Goal: Information Seeking & Learning: Compare options

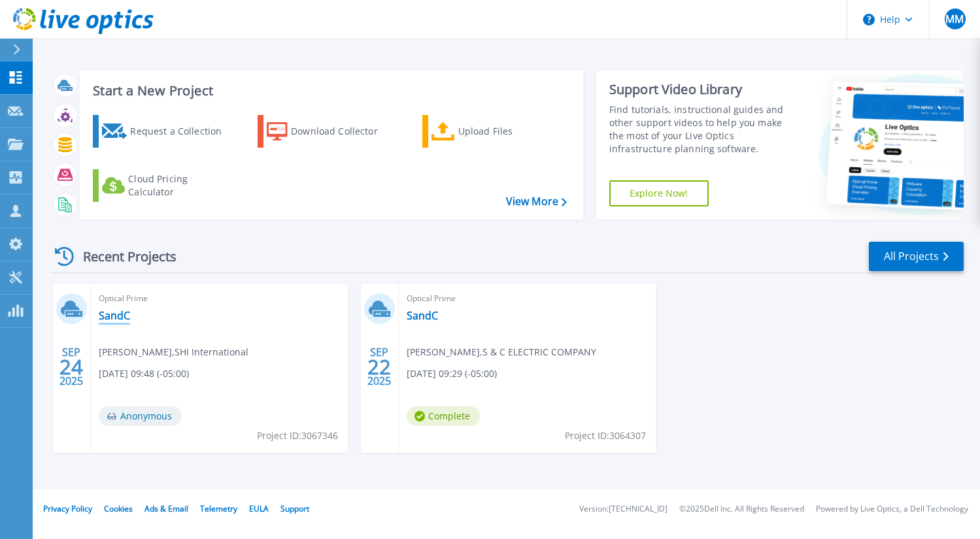
click at [122, 320] on link "SandC" at bounding box center [114, 315] width 31 height 13
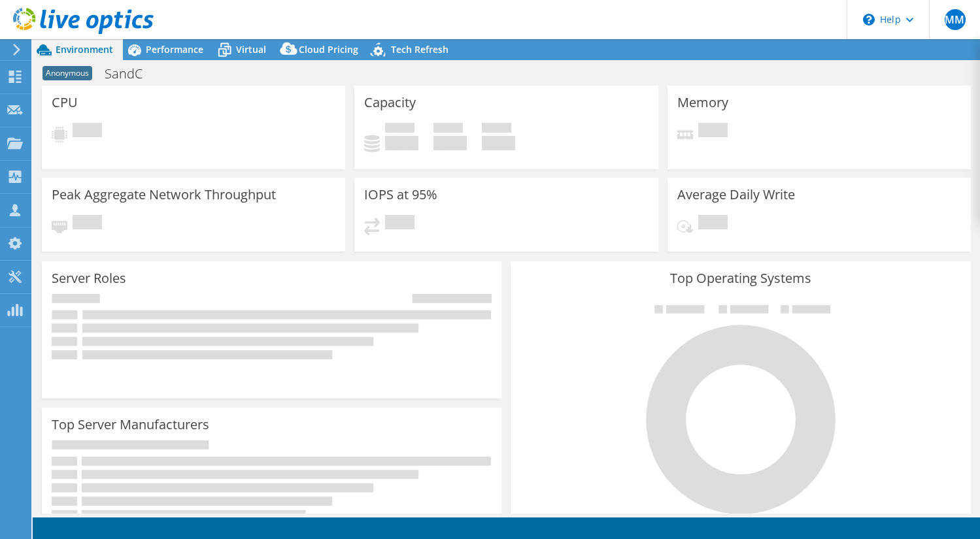
select select "USWest"
select select "USD"
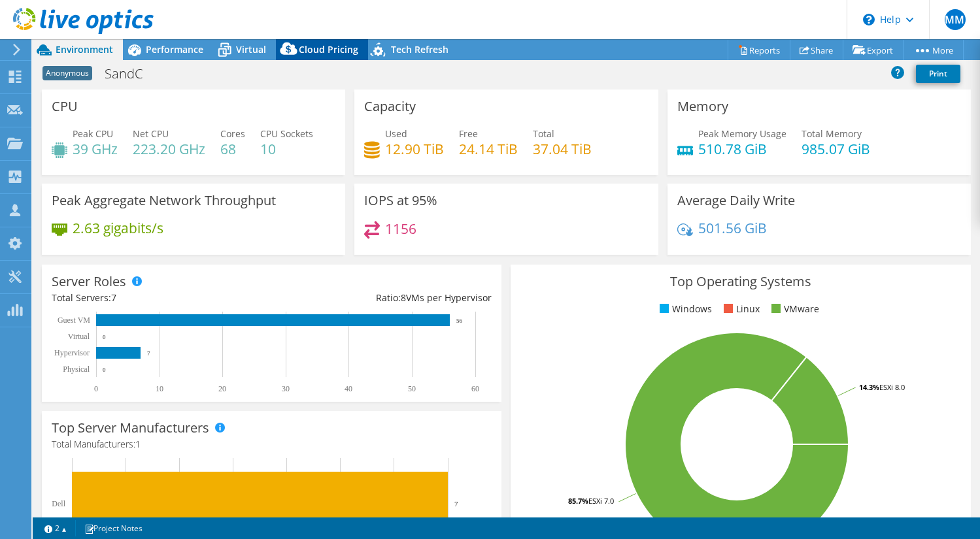
click at [316, 50] on span "Cloud Pricing" at bounding box center [328, 49] width 59 height 12
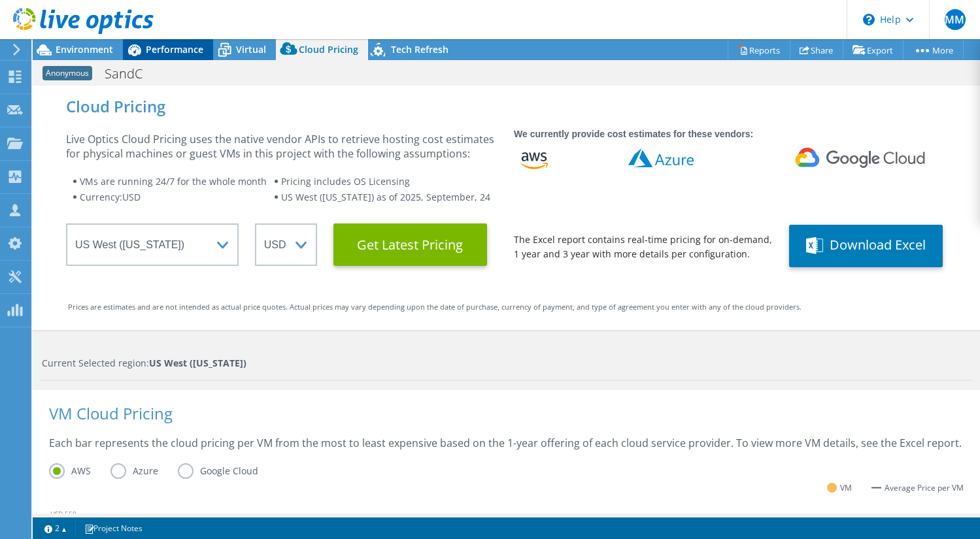
click at [161, 46] on span "Performance" at bounding box center [175, 49] width 58 height 12
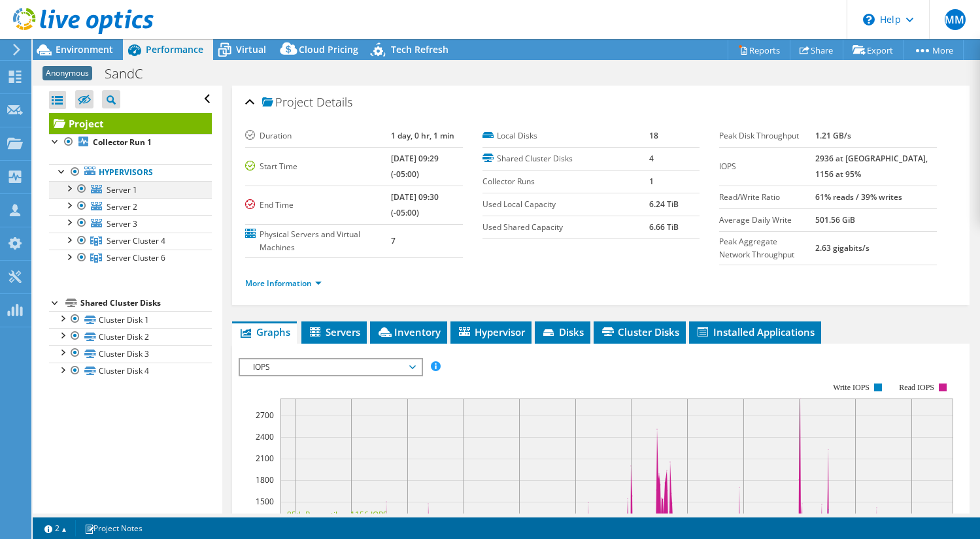
click at [70, 188] on div at bounding box center [68, 187] width 13 height 13
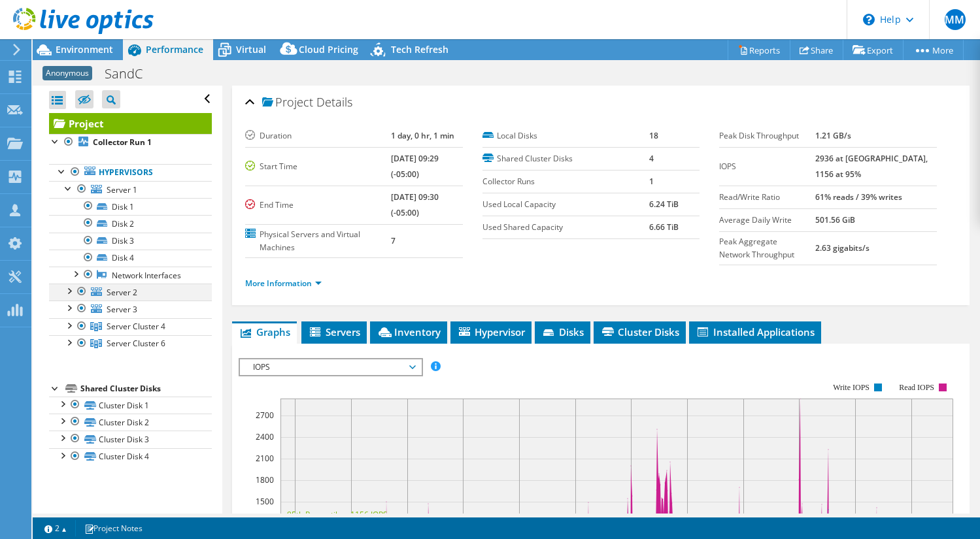
click at [67, 293] on div at bounding box center [68, 290] width 13 height 13
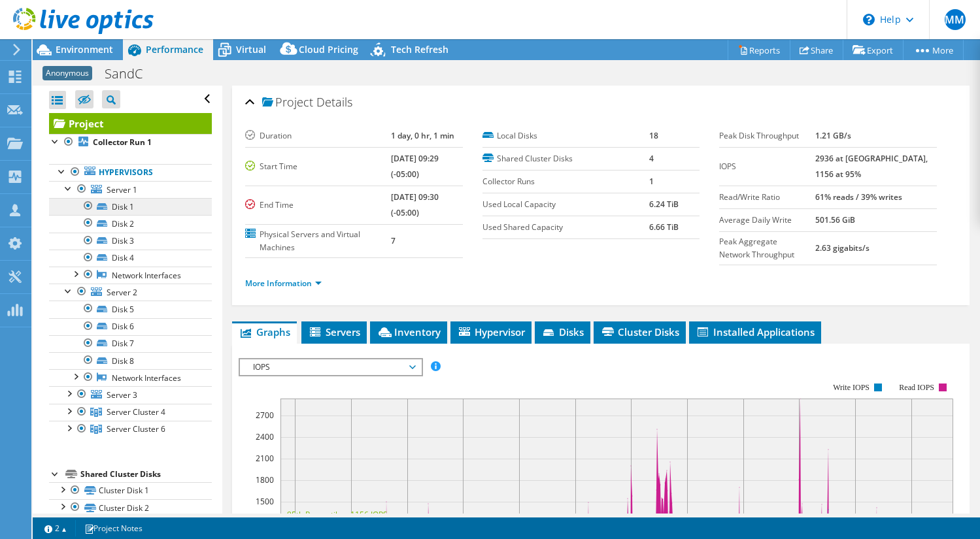
click at [117, 205] on link "Disk 1" at bounding box center [130, 206] width 163 height 17
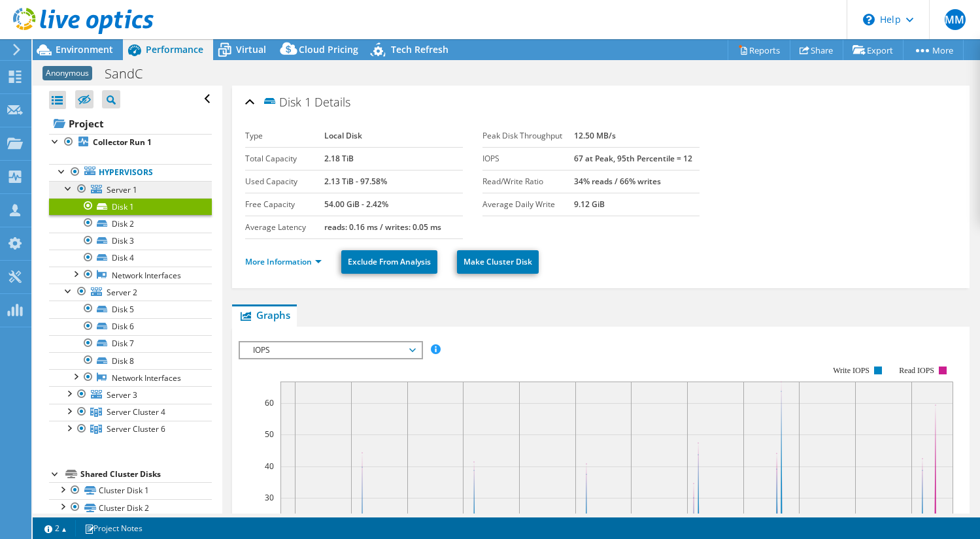
click at [116, 189] on span "Server 1" at bounding box center [122, 189] width 31 height 11
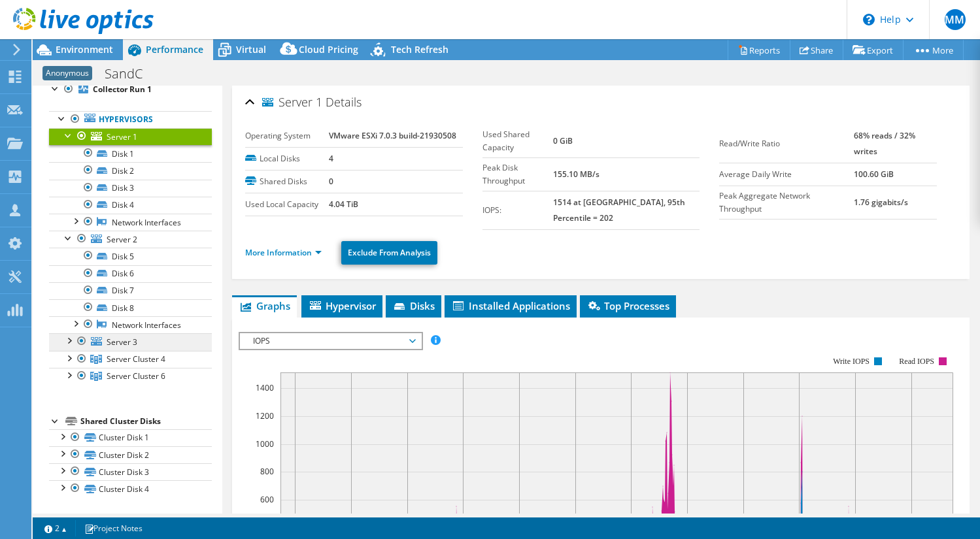
scroll to position [53, 0]
click at [244, 46] on span "Virtual" at bounding box center [251, 49] width 30 height 12
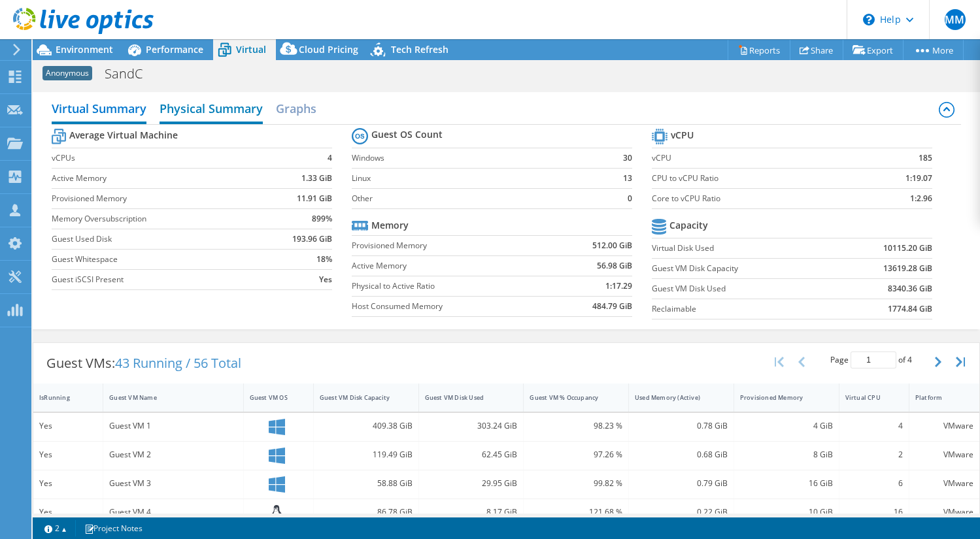
click at [218, 107] on h2 "Physical Summary" at bounding box center [210, 109] width 103 height 29
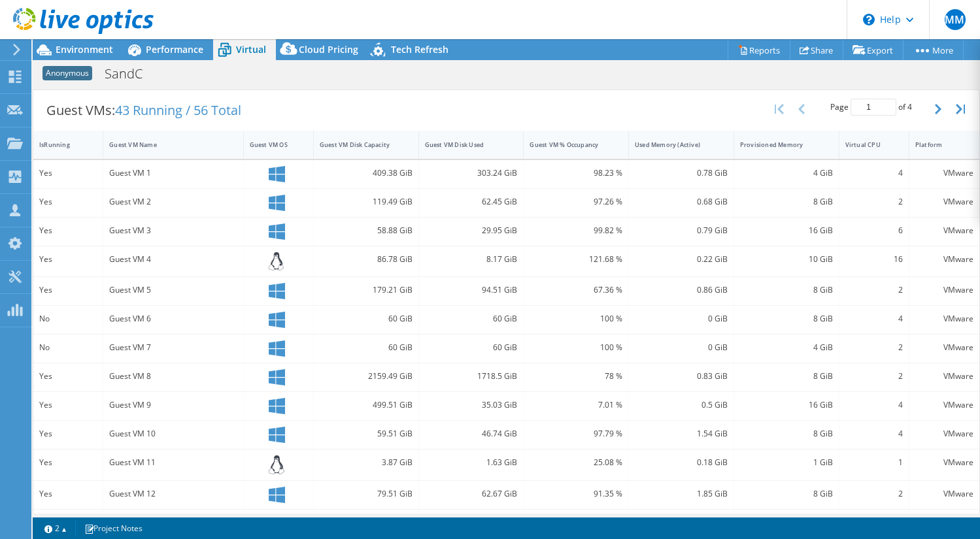
scroll to position [135, 0]
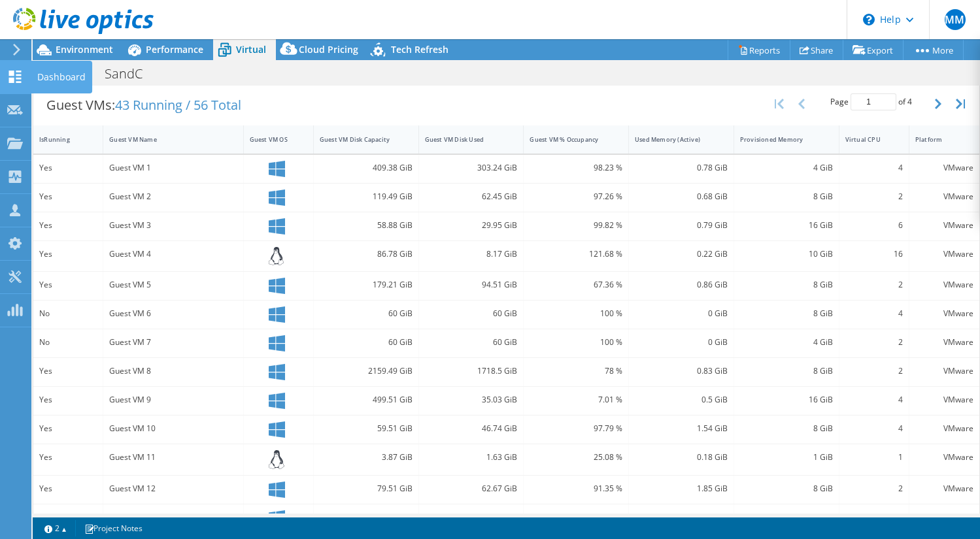
click at [17, 78] on use at bounding box center [15, 77] width 12 height 12
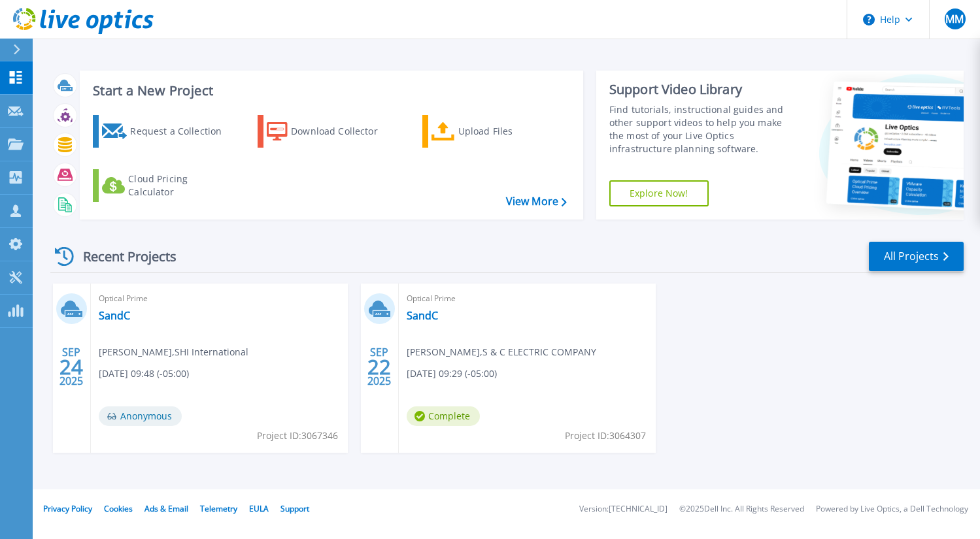
click at [463, 373] on span "[DATE] 09:29 (-05:00)" at bounding box center [451, 374] width 90 height 14
drag, startPoint x: 433, startPoint y: 342, endPoint x: 420, endPoint y: 338, distance: 13.8
click at [429, 341] on div "Optical Prime SandC Gemayel Adbullah , S & C ELECTRIC COMPANY 09/22/2025, 09:29…" at bounding box center [527, 368] width 257 height 169
click at [384, 316] on icon at bounding box center [381, 314] width 17 height 6
click at [387, 363] on span "22" at bounding box center [379, 366] width 24 height 11
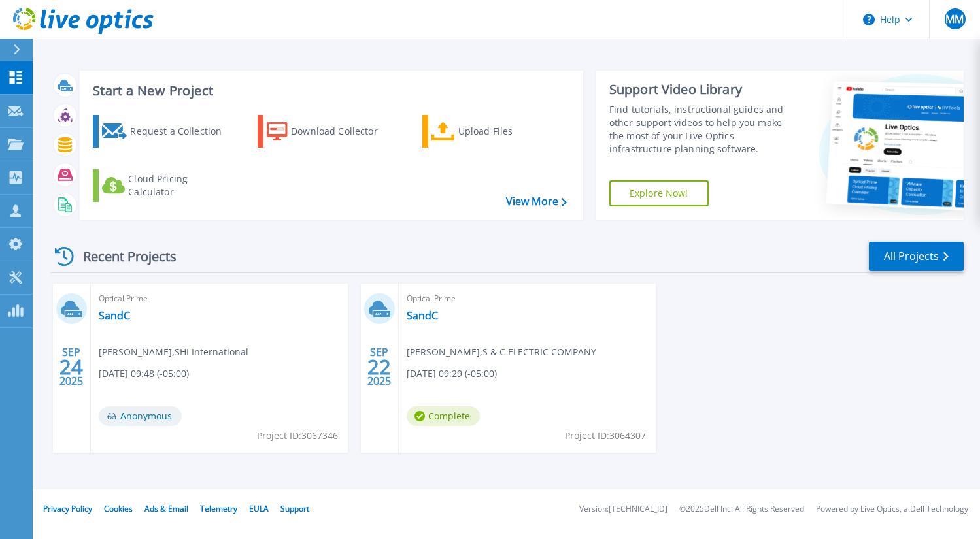
click at [382, 361] on span "22" at bounding box center [379, 366] width 24 height 11
click at [426, 316] on link "SandC" at bounding box center [421, 315] width 31 height 13
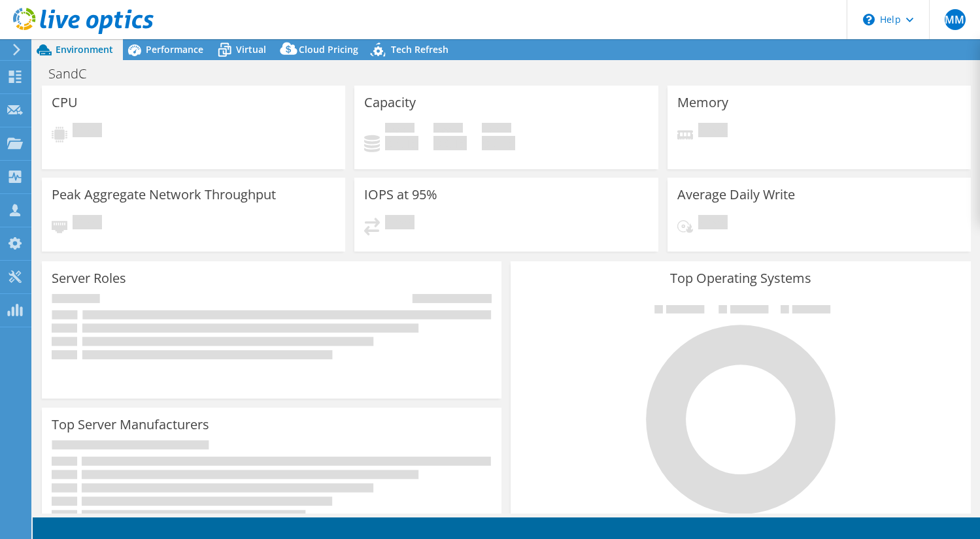
select select "USD"
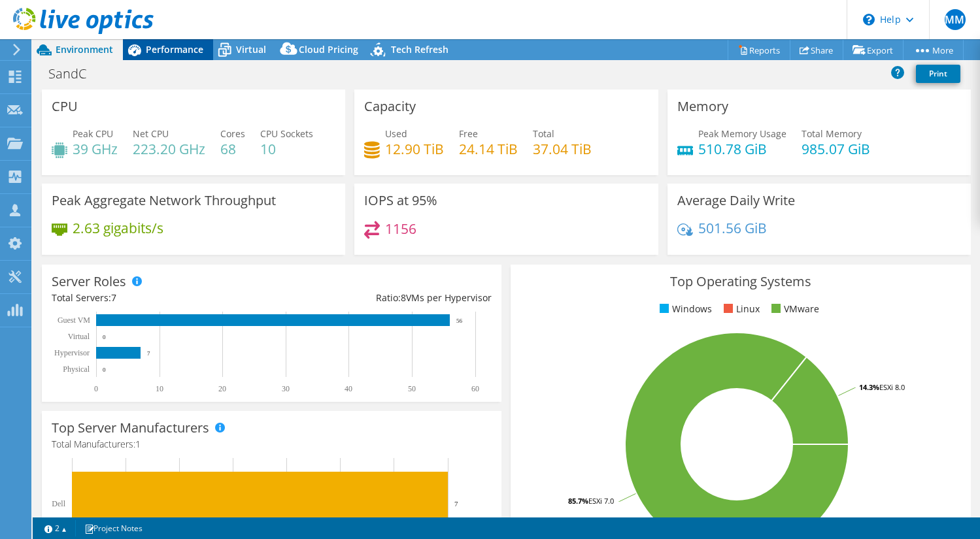
click at [173, 47] on span "Performance" at bounding box center [175, 49] width 58 height 12
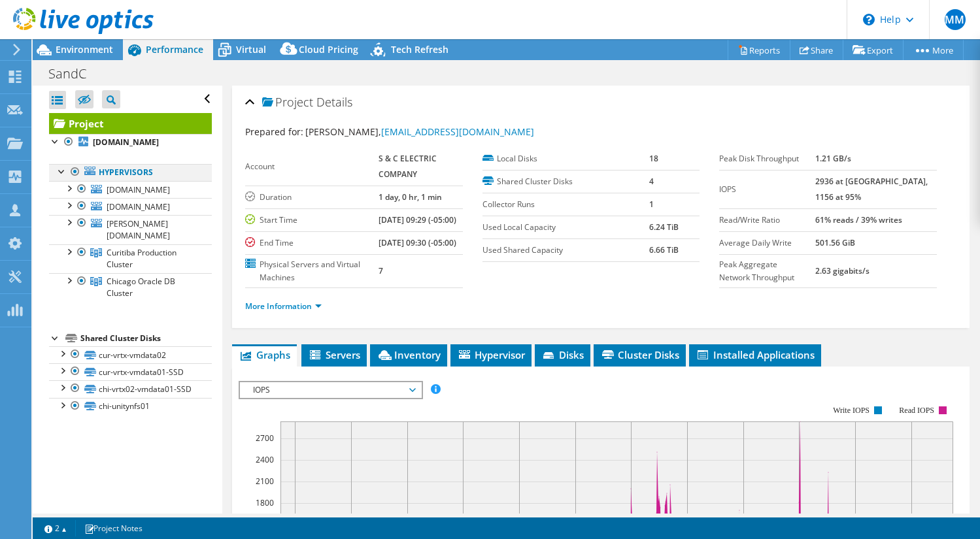
click at [77, 173] on div at bounding box center [75, 172] width 13 height 16
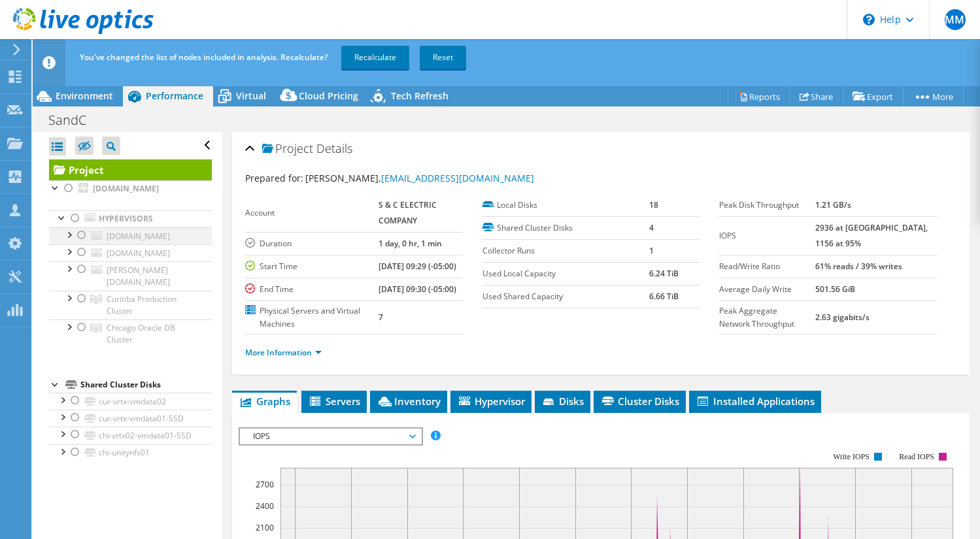
click at [81, 234] on div at bounding box center [81, 235] width 13 height 16
click at [304, 94] on span "Cloud Pricing" at bounding box center [328, 96] width 59 height 12
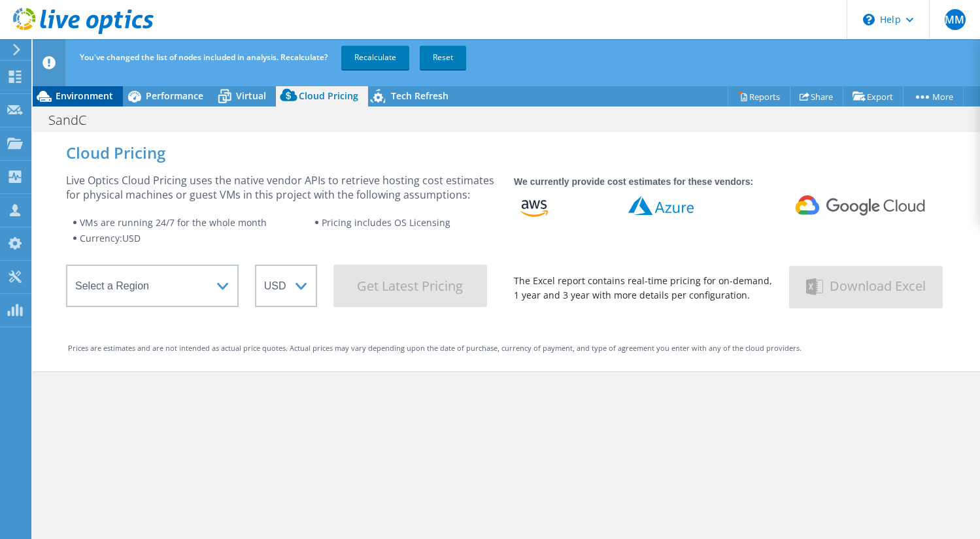
click at [97, 98] on span "Environment" at bounding box center [85, 96] width 58 height 12
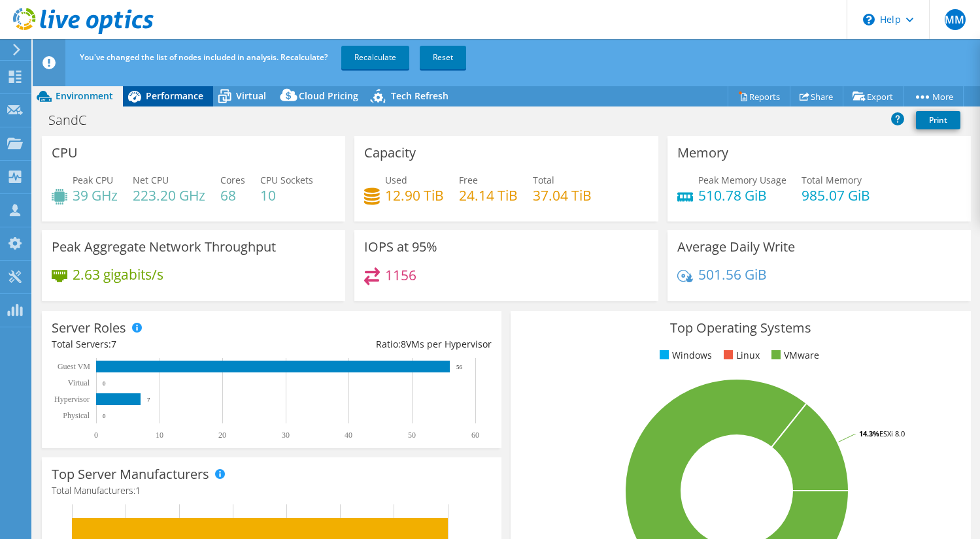
click at [175, 94] on span "Performance" at bounding box center [175, 96] width 58 height 12
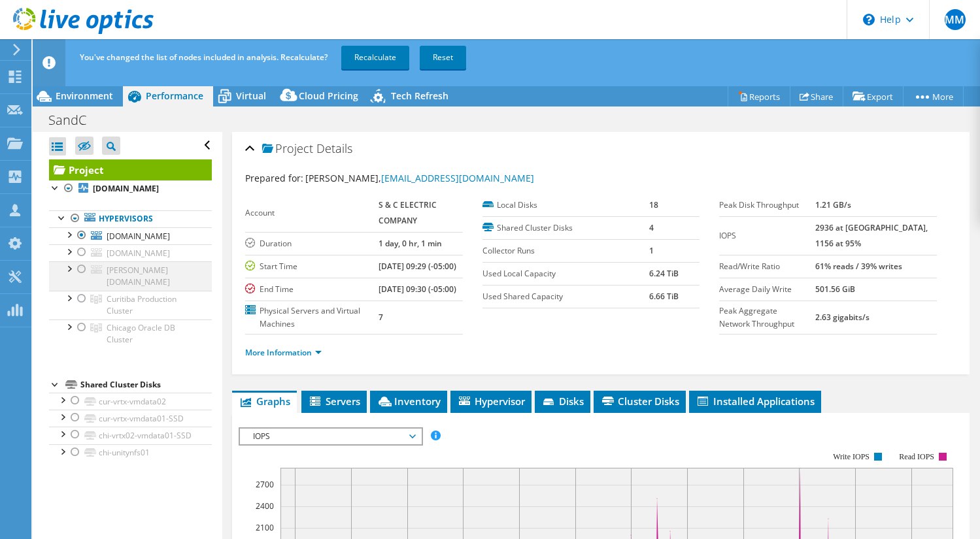
click at [84, 269] on div at bounding box center [81, 269] width 13 height 16
click at [82, 233] on div at bounding box center [81, 235] width 13 height 16
click at [313, 95] on span "Cloud Pricing" at bounding box center [328, 96] width 59 height 12
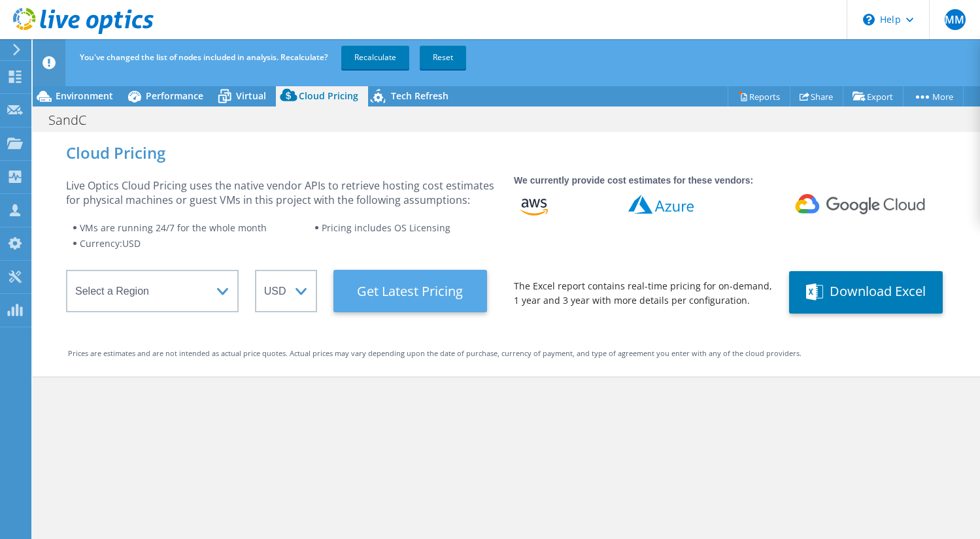
click at [434, 292] on Latest "Get Latest Pricing" at bounding box center [410, 291] width 154 height 42
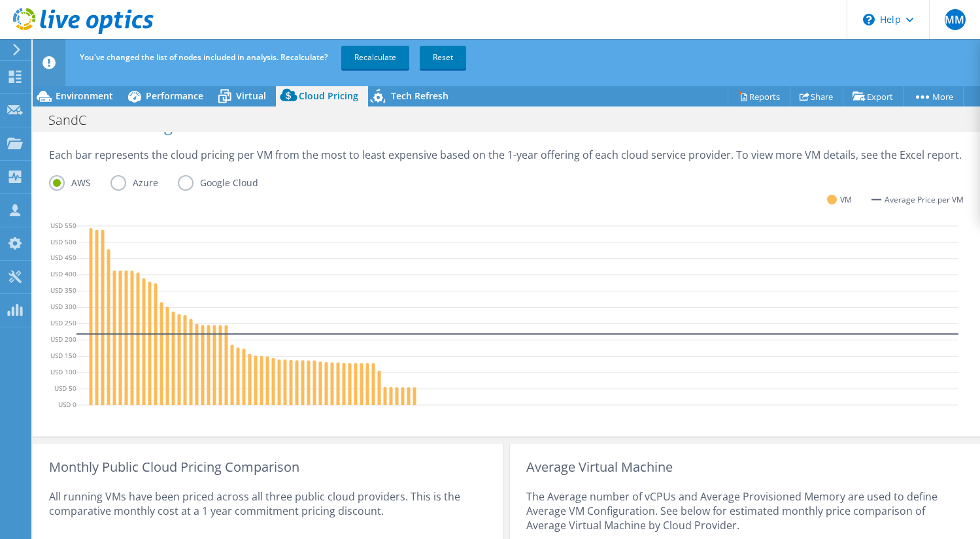
scroll to position [337, 0]
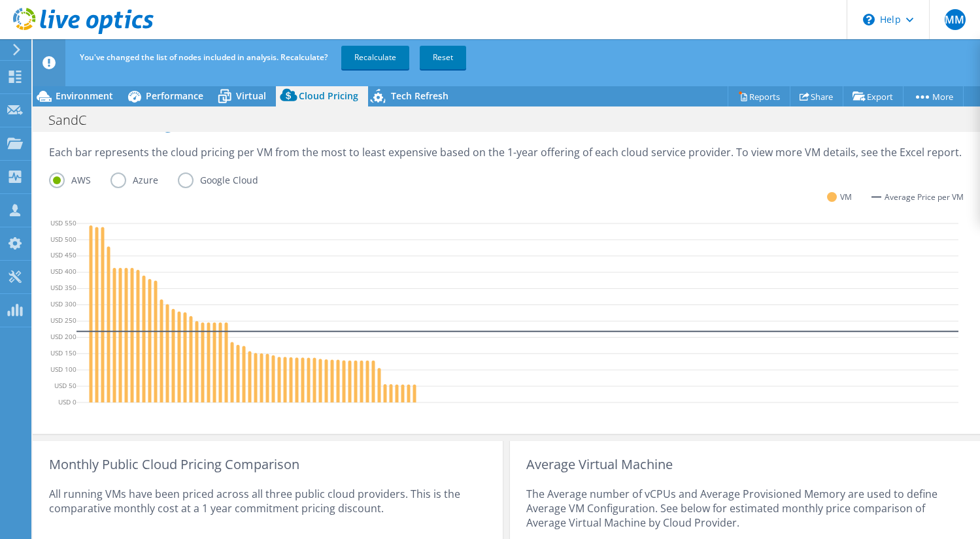
click at [115, 176] on label "Azure" at bounding box center [143, 181] width 67 height 16
click at [0, 0] on input "Azure" at bounding box center [0, 0] width 0 height 0
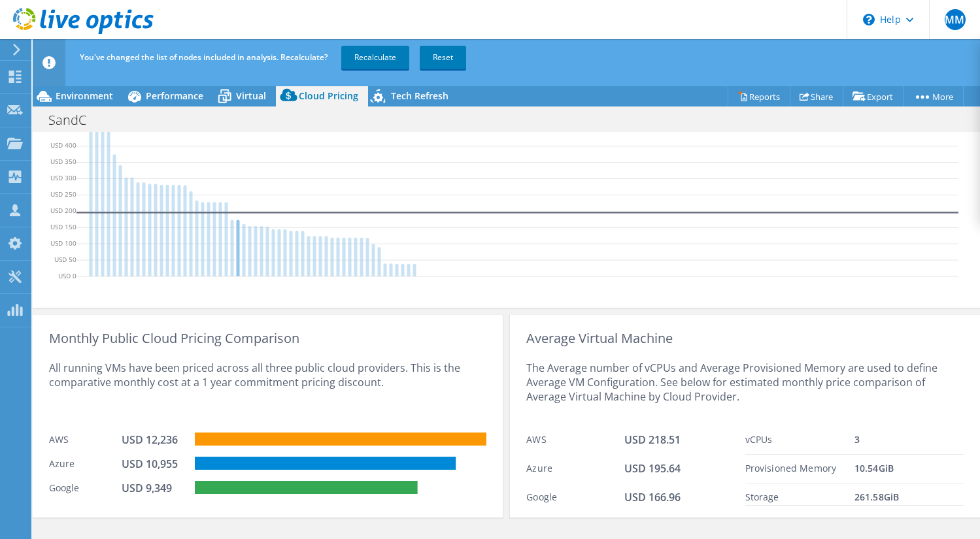
scroll to position [463, 0]
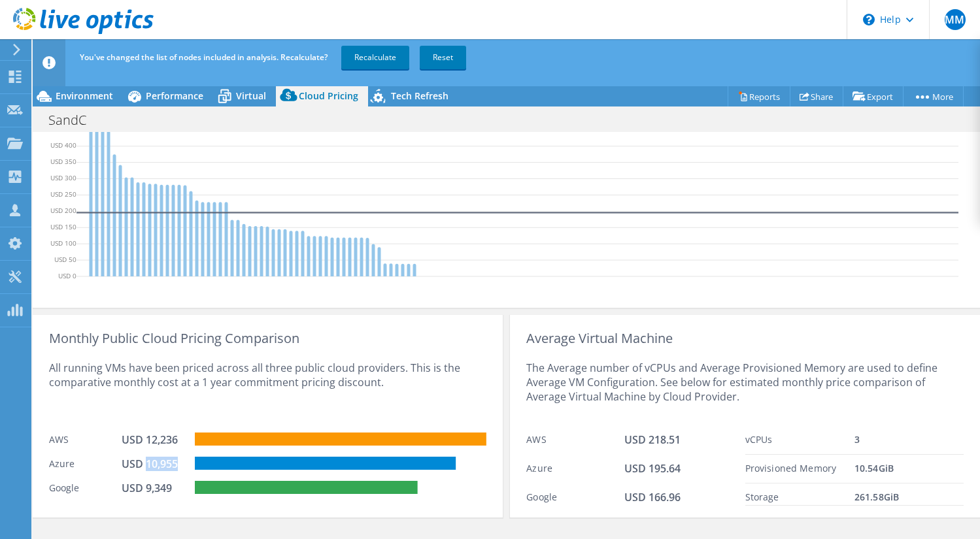
drag, startPoint x: 176, startPoint y: 465, endPoint x: 150, endPoint y: 461, distance: 26.5
click at [145, 465] on div "USD 10,955" at bounding box center [154, 464] width 65 height 14
click at [263, 412] on div "All running VMs have been priced across all three public cloud providers. This …" at bounding box center [267, 386] width 437 height 80
click at [506, 350] on div "Monthly Public Cloud Pricing Comparison All running VMs have been priced across…" at bounding box center [506, 413] width 947 height 210
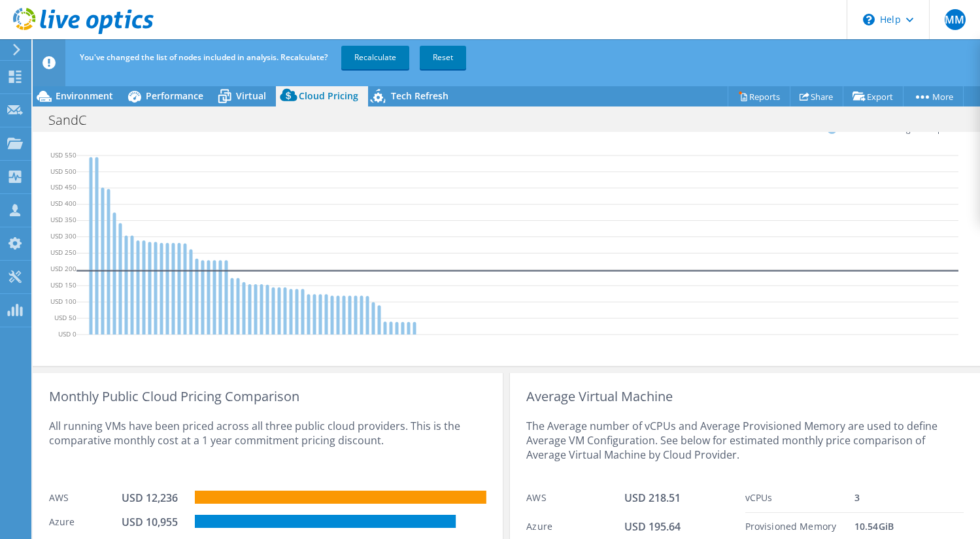
scroll to position [350, 0]
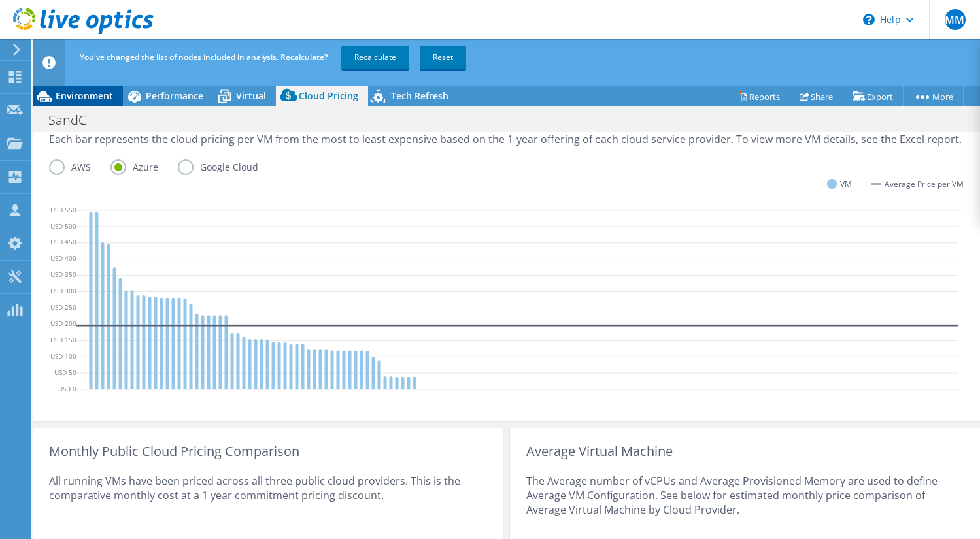
click at [65, 97] on span "Environment" at bounding box center [85, 96] width 58 height 12
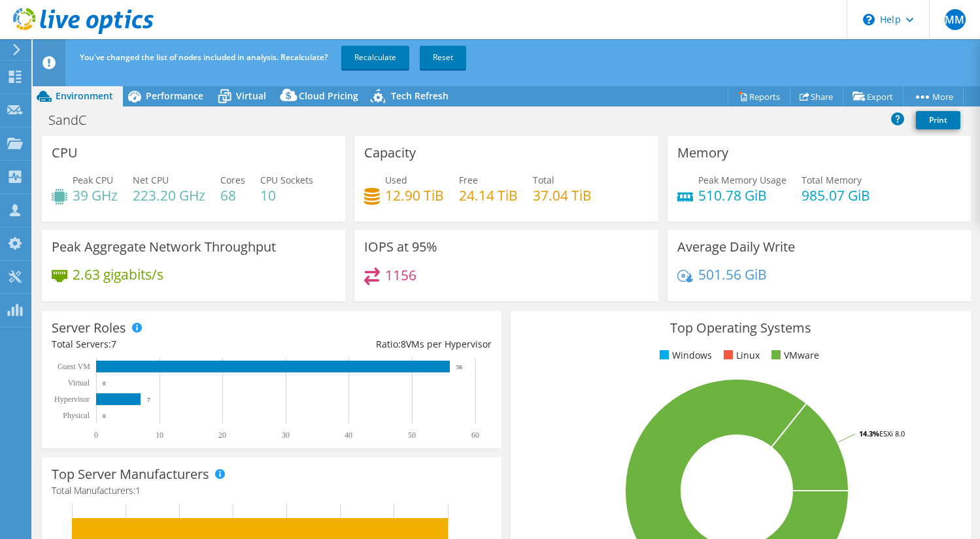
scroll to position [0, 0]
click at [177, 95] on span "Performance" at bounding box center [175, 96] width 58 height 12
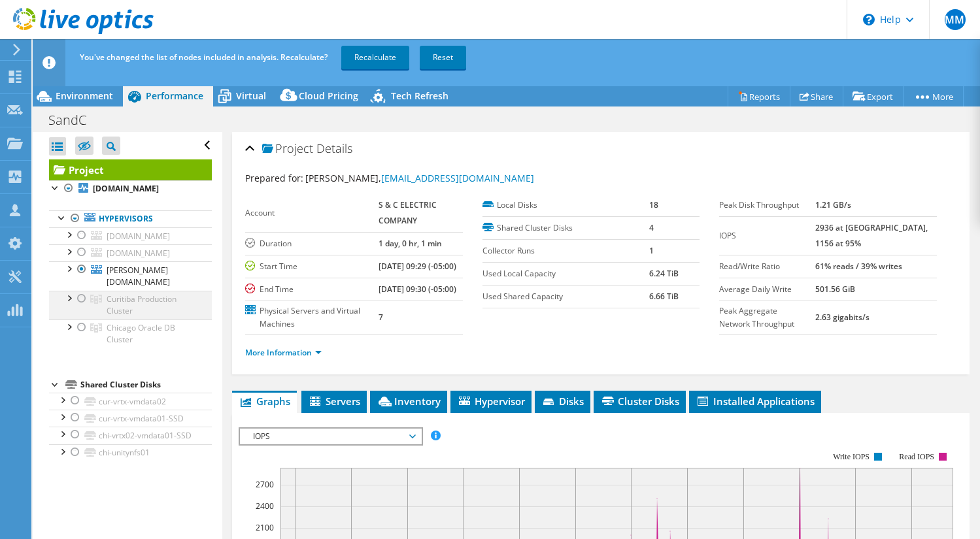
click at [83, 291] on div at bounding box center [81, 299] width 13 height 16
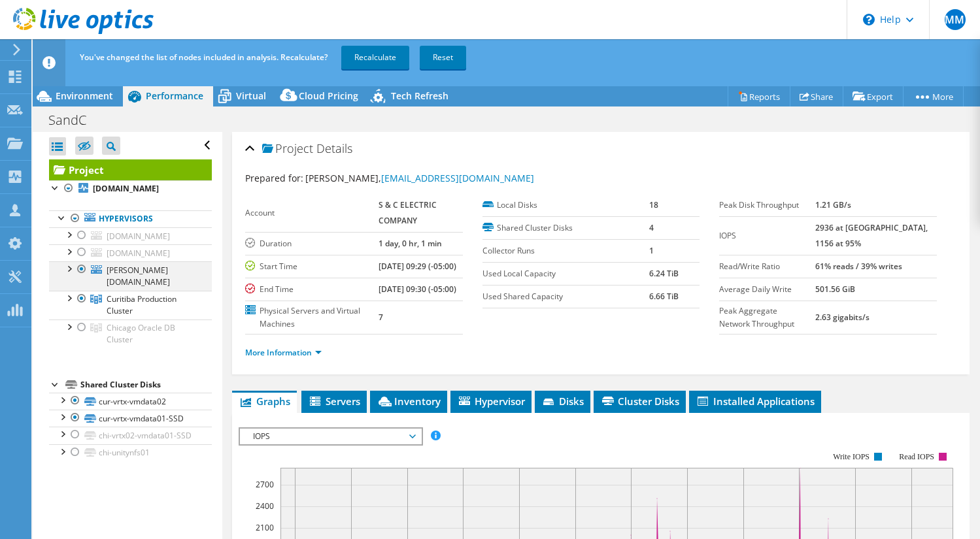
click at [82, 271] on div at bounding box center [81, 269] width 13 height 16
click at [300, 93] on icon at bounding box center [289, 98] width 26 height 26
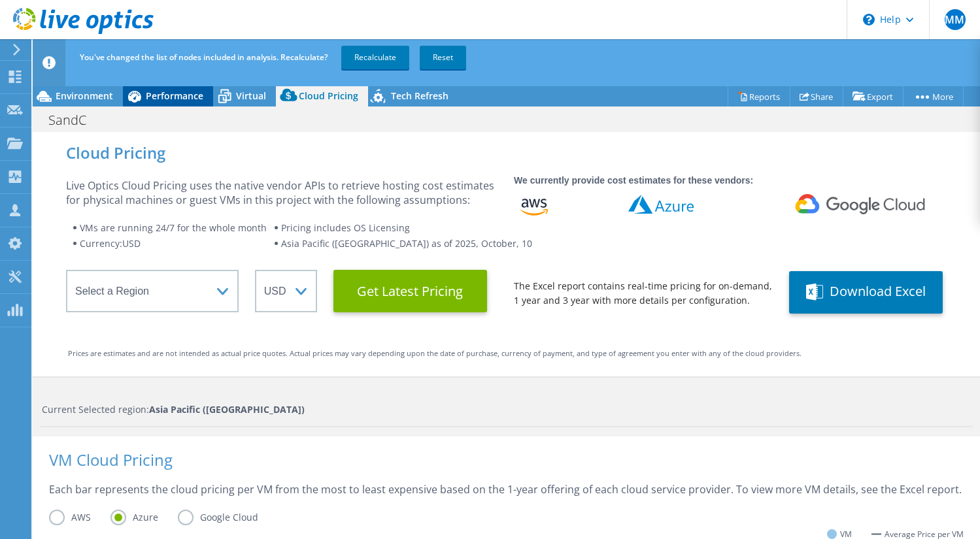
click at [153, 97] on span "Performance" at bounding box center [175, 96] width 58 height 12
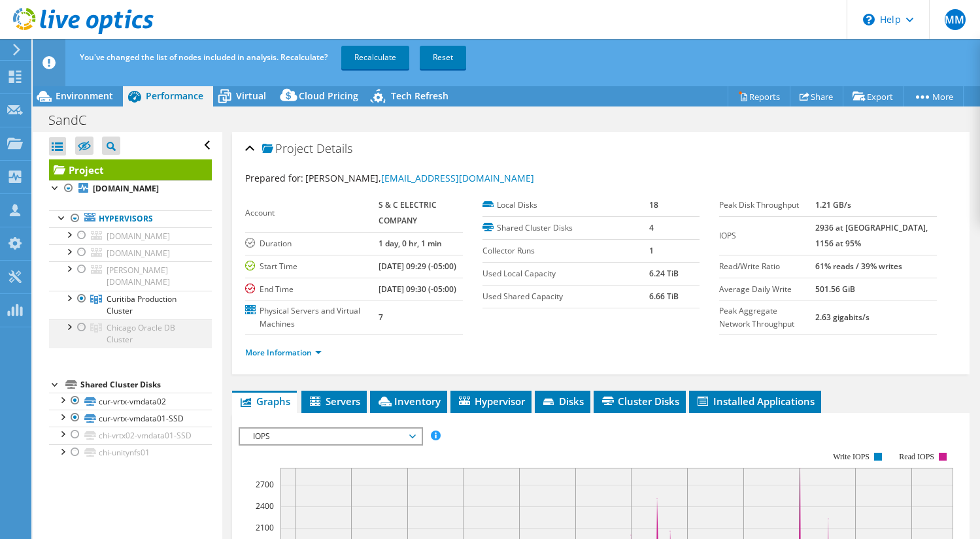
click at [81, 320] on div at bounding box center [81, 328] width 13 height 16
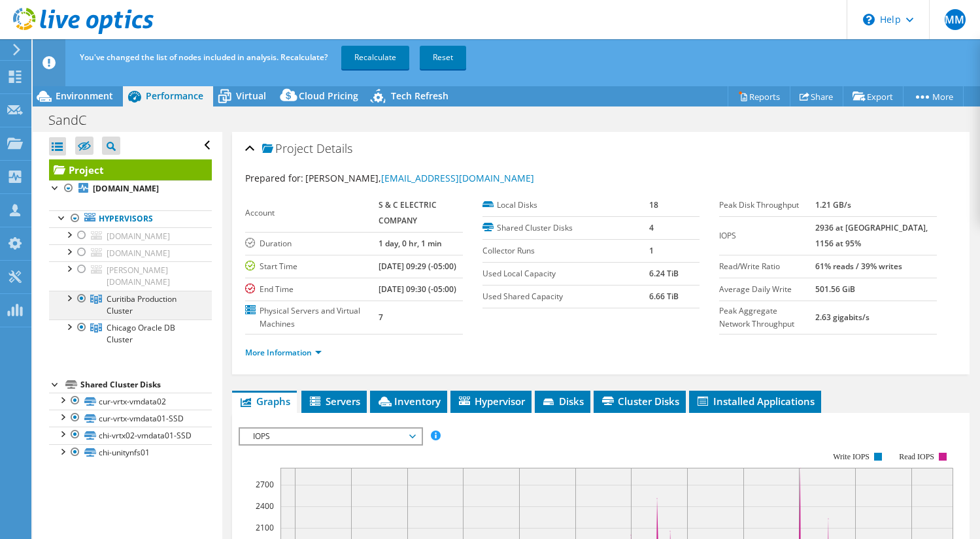
click at [83, 291] on div at bounding box center [81, 299] width 13 height 16
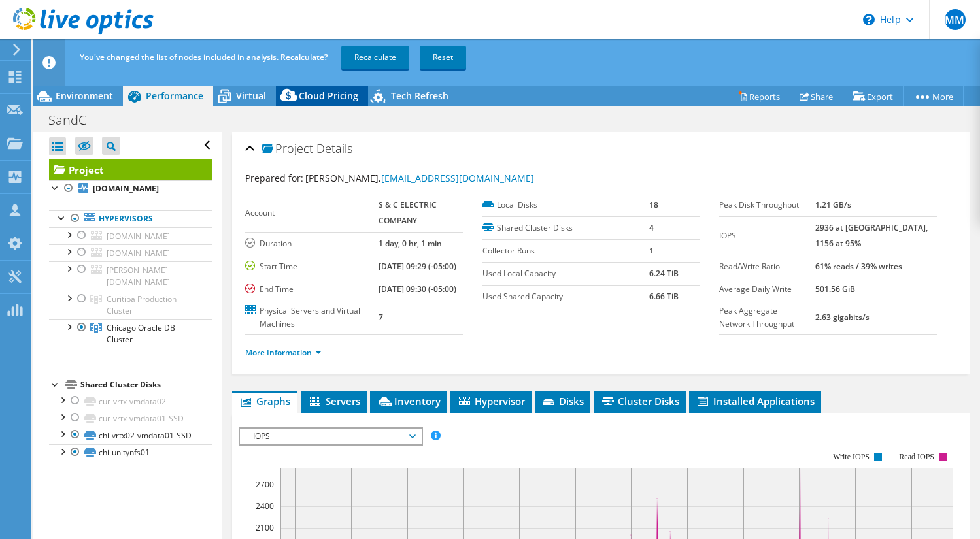
click at [320, 93] on span "Cloud Pricing" at bounding box center [328, 96] width 59 height 12
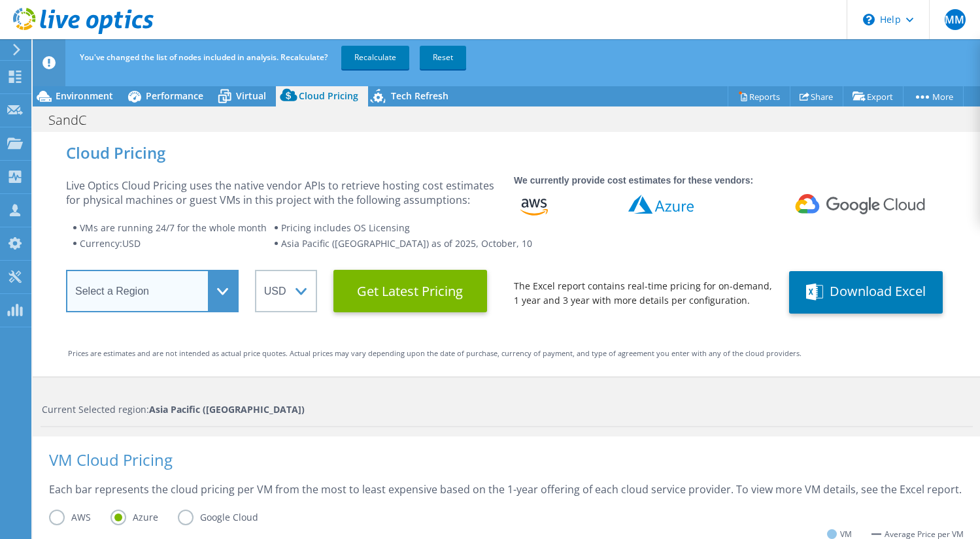
select select "USEast"
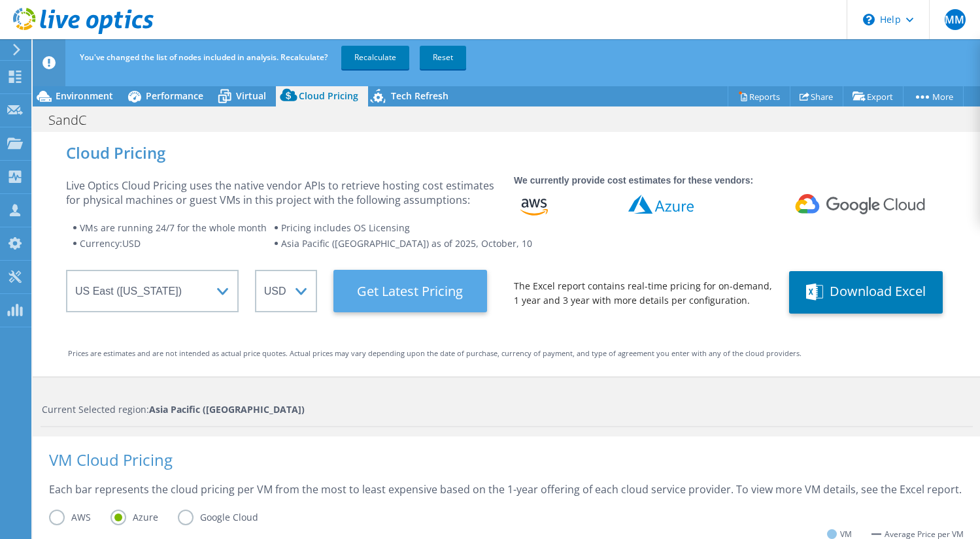
click at [384, 296] on Latest "Get Latest Pricing" at bounding box center [410, 291] width 154 height 42
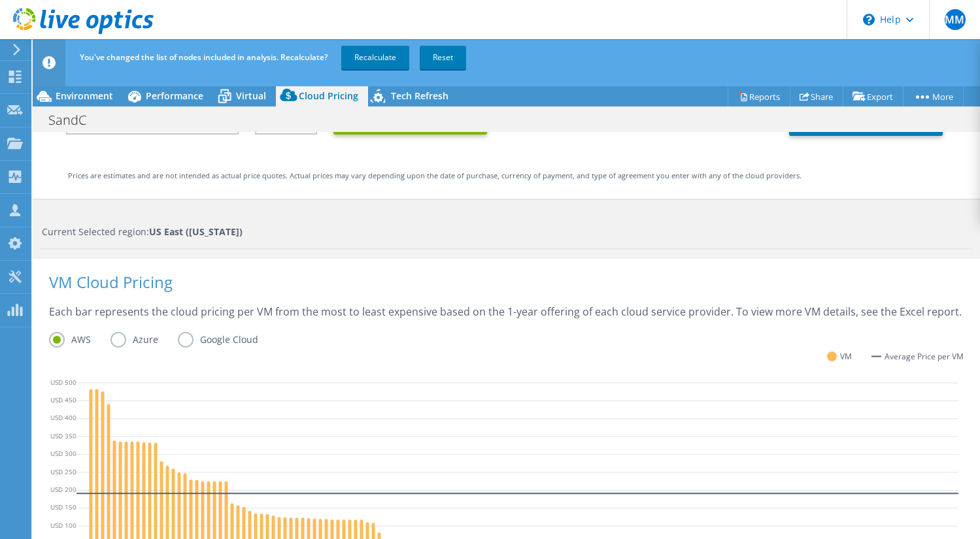
scroll to position [204, 0]
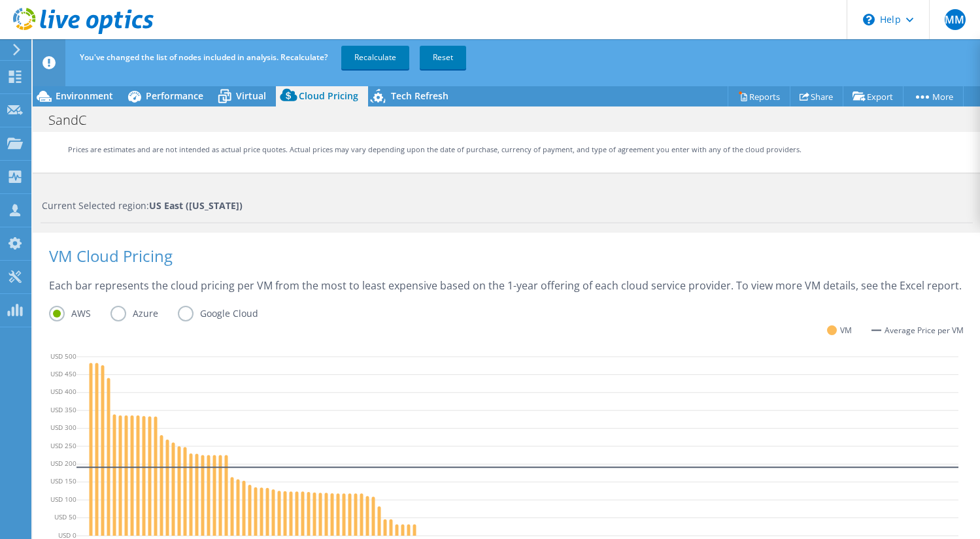
click at [137, 307] on label "Azure" at bounding box center [143, 314] width 67 height 16
click at [0, 0] on input "Azure" at bounding box center [0, 0] width 0 height 0
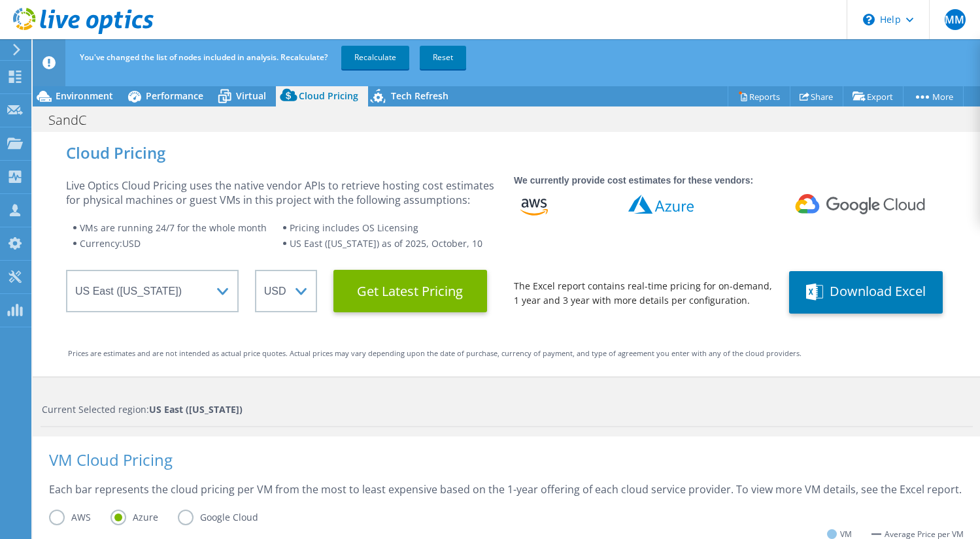
scroll to position [0, 0]
click at [242, 100] on span "Virtual" at bounding box center [251, 96] width 30 height 12
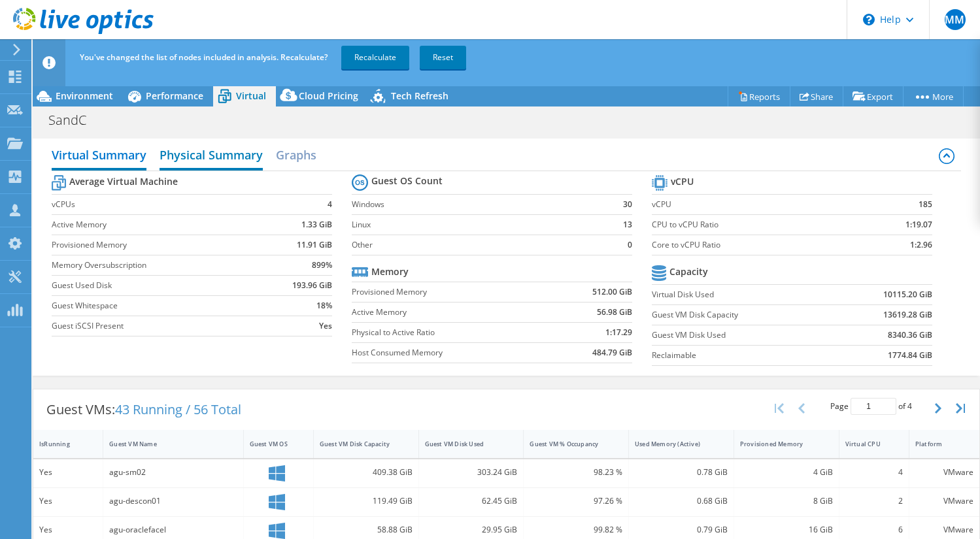
click at [214, 161] on h2 "Physical Summary" at bounding box center [210, 156] width 103 height 29
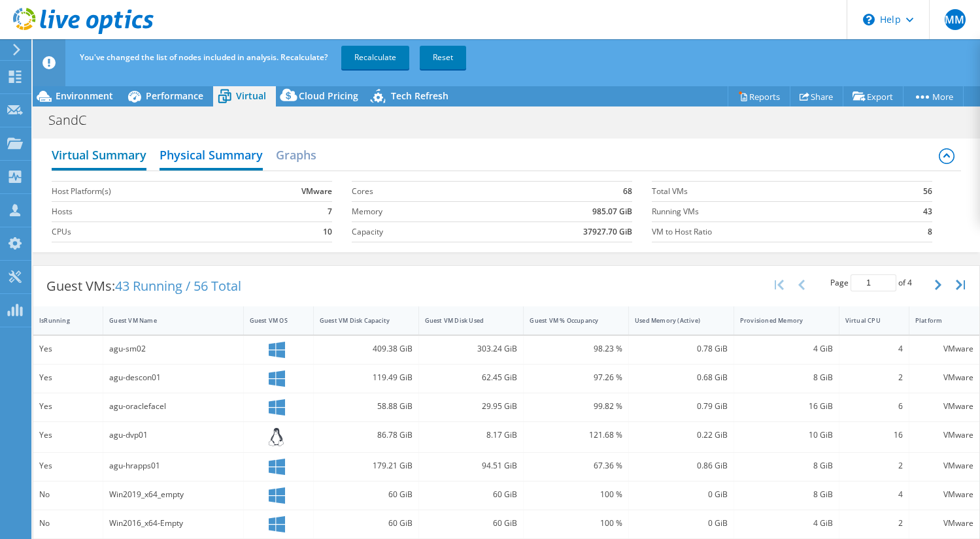
click at [103, 156] on h2 "Virtual Summary" at bounding box center [99, 156] width 95 height 29
